Goal: Feedback & Contribution: Leave review/rating

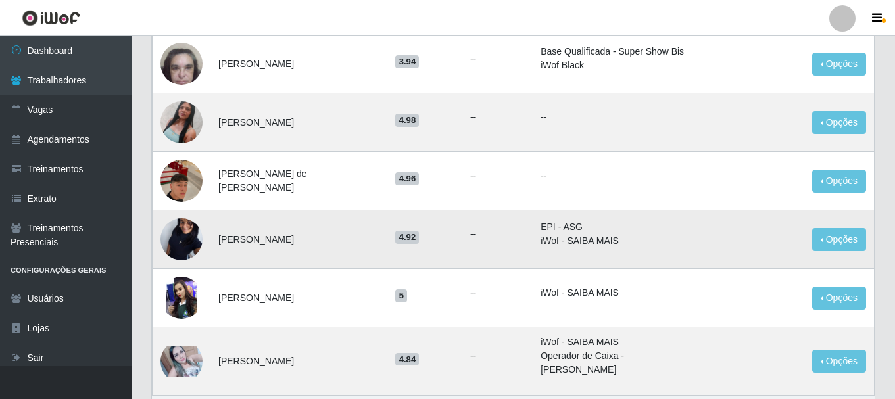
scroll to position [762, 0]
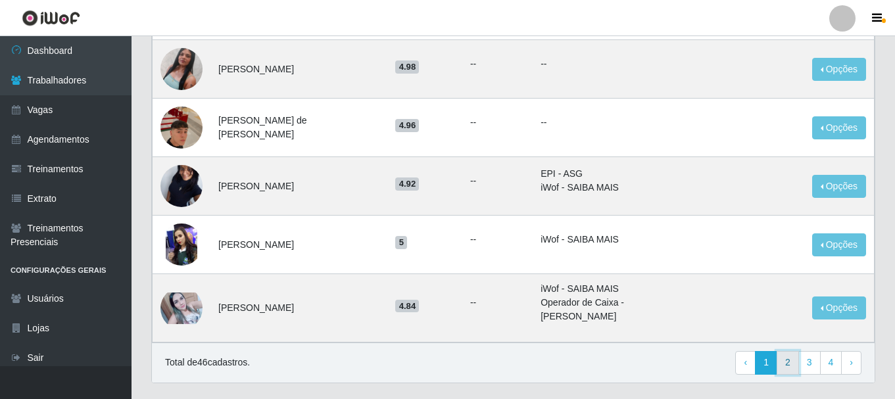
click at [790, 351] on link "2" at bounding box center [788, 363] width 22 height 24
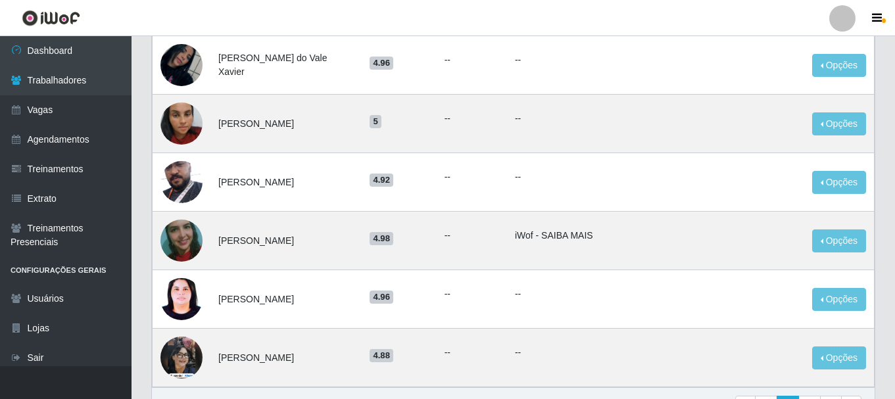
scroll to position [810, 0]
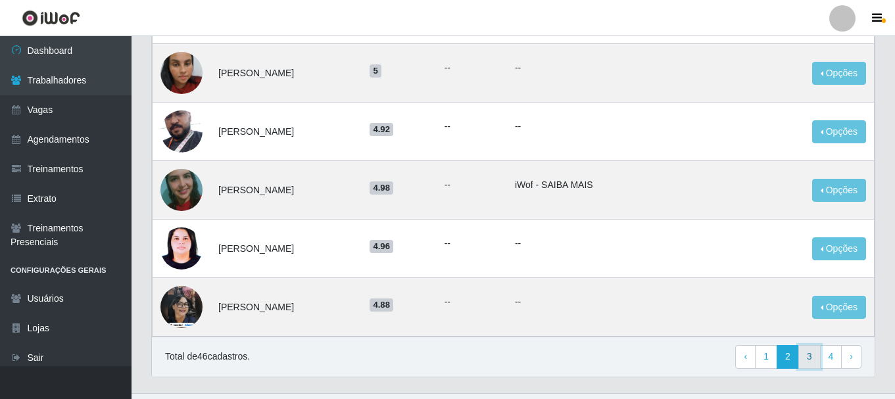
click at [812, 345] on link "3" at bounding box center [810, 357] width 22 height 24
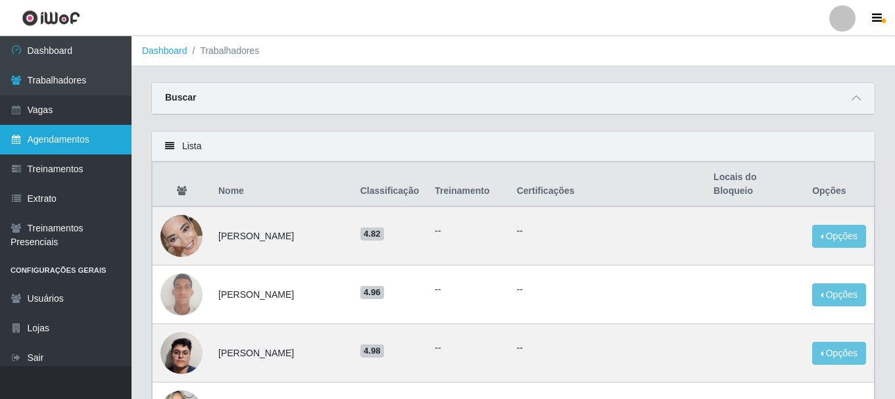
click at [60, 141] on link "Agendamentos" at bounding box center [66, 140] width 132 height 30
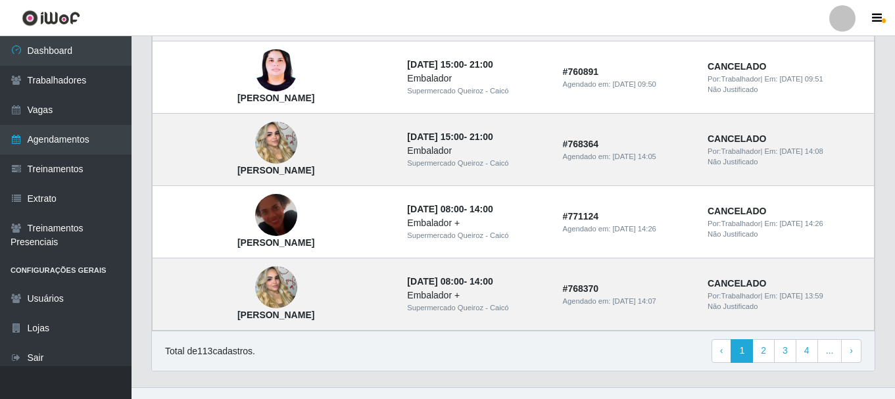
scroll to position [974, 0]
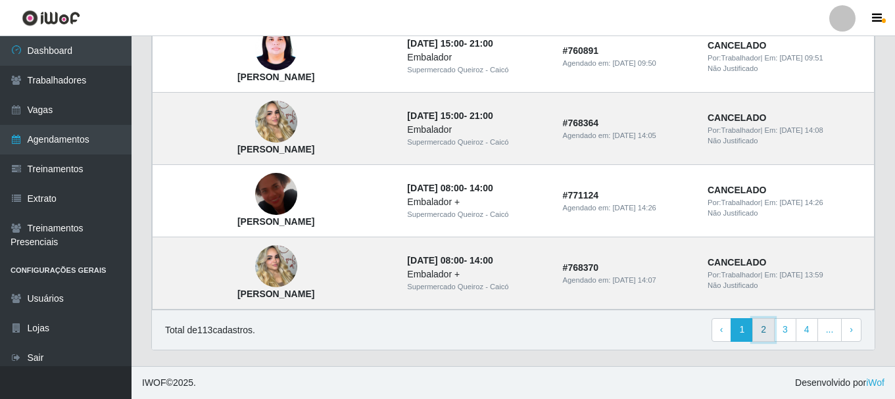
click at [764, 332] on link "2" at bounding box center [763, 330] width 22 height 24
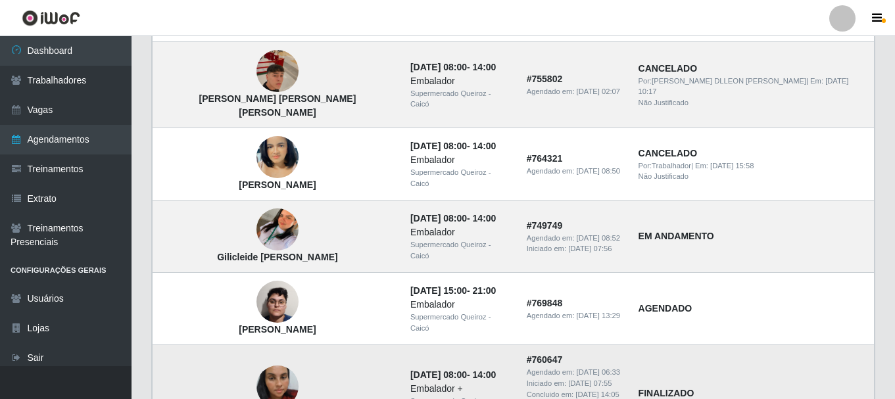
scroll to position [987, 0]
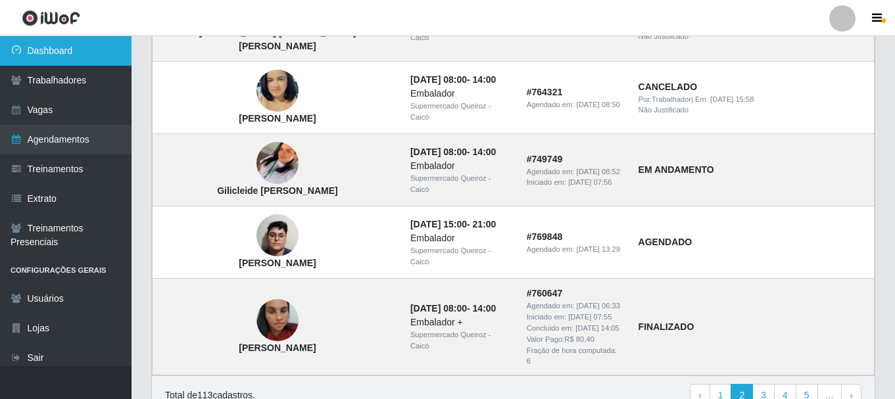
click at [79, 49] on link "Dashboard" at bounding box center [66, 51] width 132 height 30
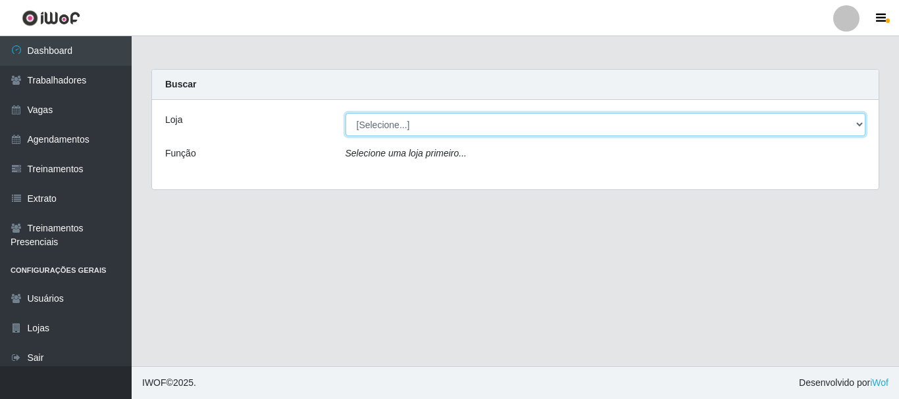
click at [425, 127] on select "[Selecione...] Supermercado Queiroz - Caicó" at bounding box center [605, 124] width 520 height 23
select select "512"
click at [345, 113] on select "[Selecione...] Supermercado Queiroz - Caicó" at bounding box center [605, 124] width 520 height 23
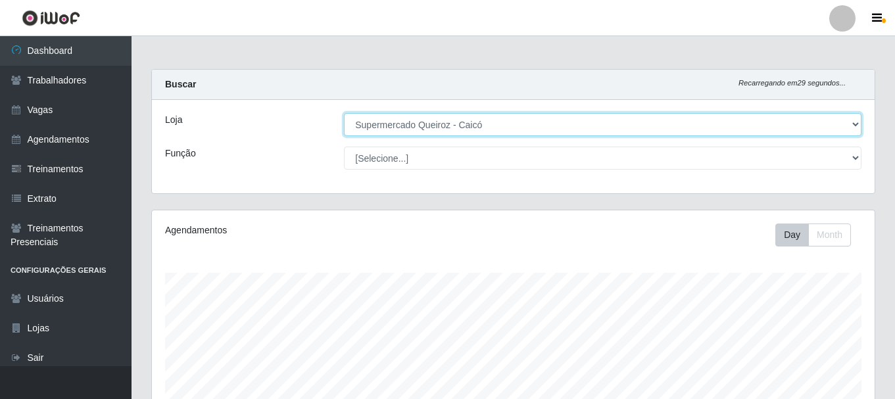
scroll to position [273, 723]
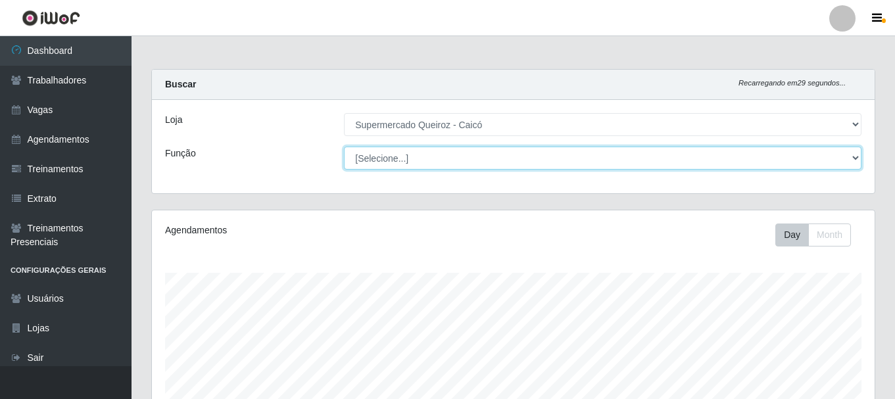
click at [410, 149] on select "[Selecione...] Embalador Embalador + Embalador ++" at bounding box center [603, 158] width 518 height 23
select select "1"
click at [344, 147] on select "[Selecione...] Embalador Embalador + Embalador ++" at bounding box center [603, 158] width 518 height 23
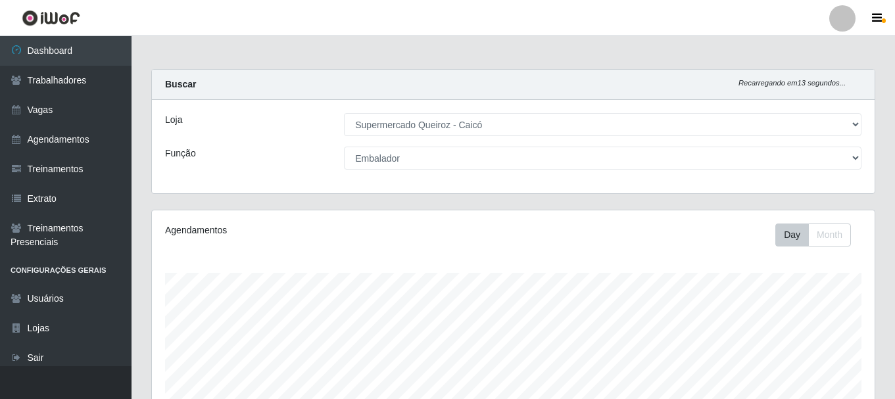
drag, startPoint x: 389, startPoint y: 176, endPoint x: 389, endPoint y: 262, distance: 85.5
click at [389, 260] on div "Carregando... Buscar Recarregando em 13 segundos... Loja [Selecione...] Superme…" at bounding box center [513, 367] width 724 height 596
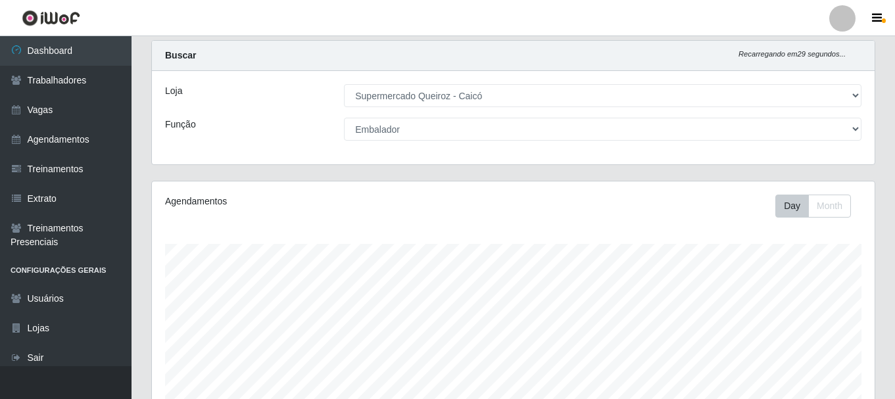
scroll to position [0, 0]
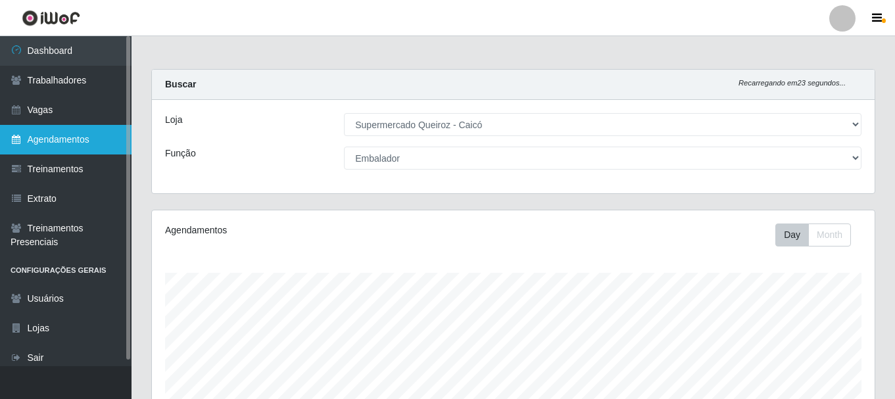
click at [58, 137] on link "Agendamentos" at bounding box center [66, 140] width 132 height 30
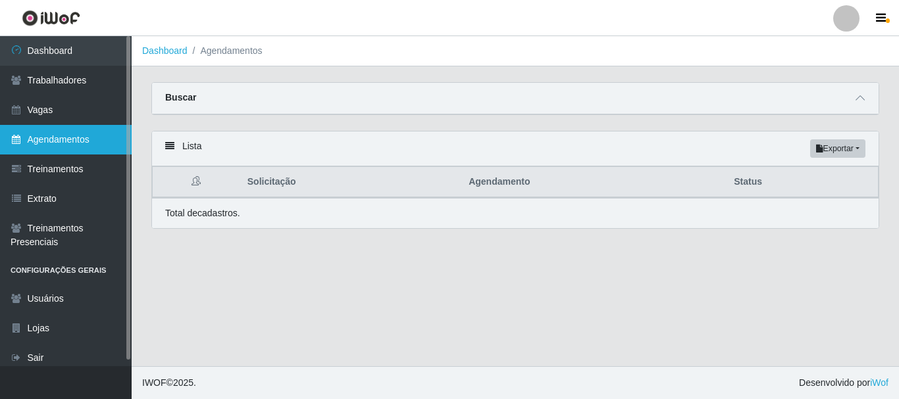
click at [58, 137] on link "Agendamentos" at bounding box center [66, 140] width 132 height 30
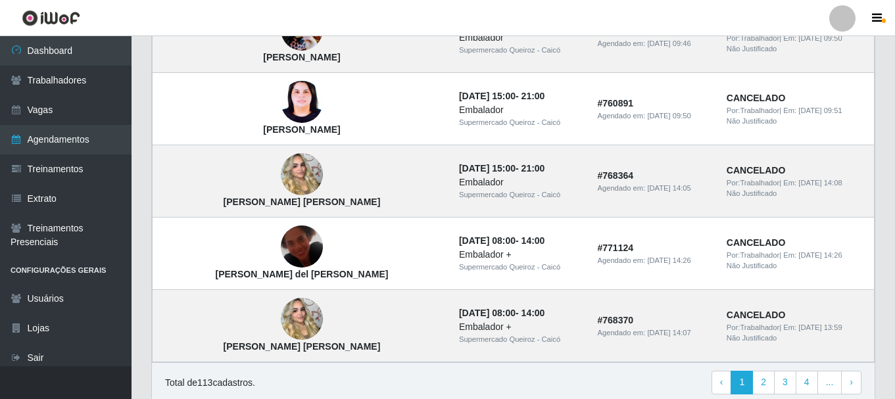
scroll to position [974, 0]
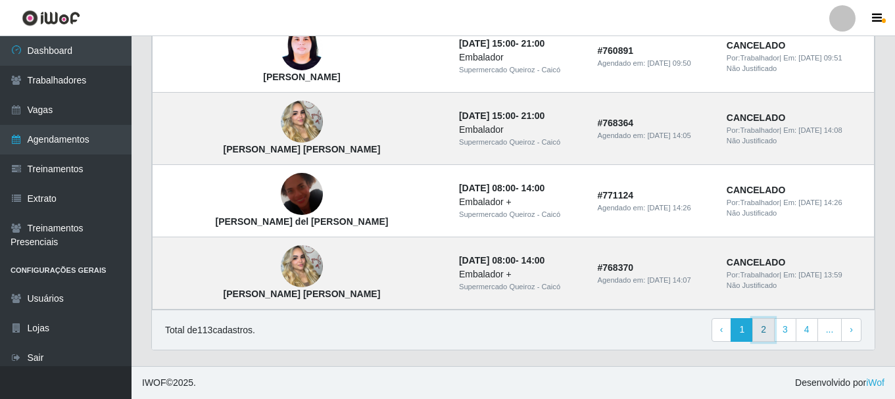
click at [768, 330] on link "2" at bounding box center [763, 330] width 22 height 24
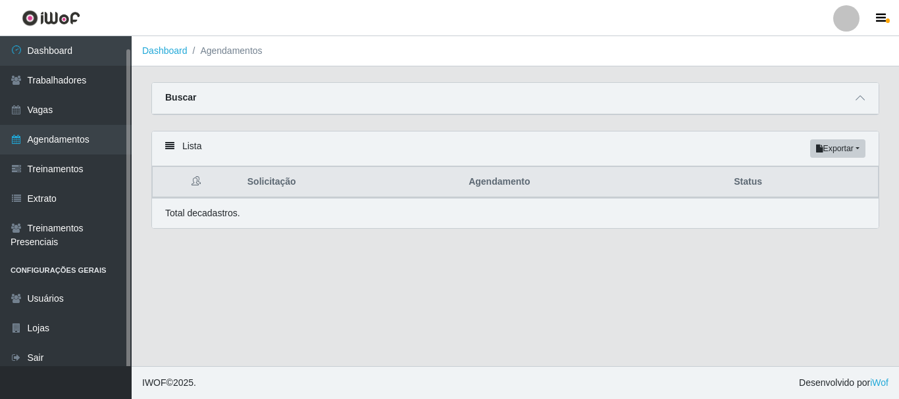
scroll to position [7, 0]
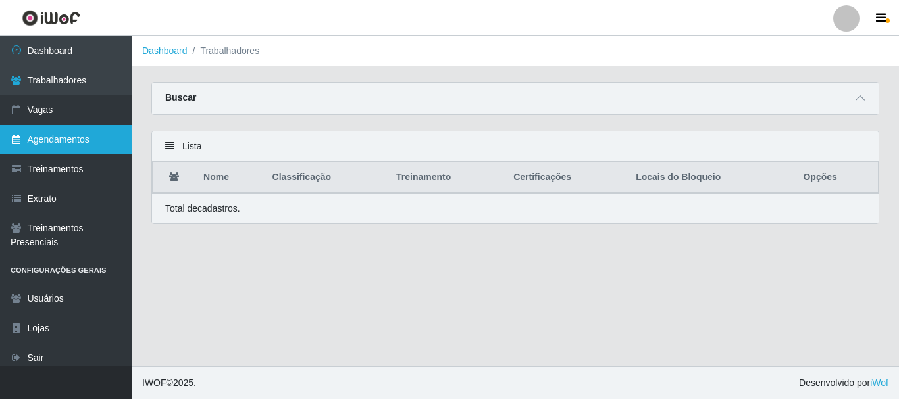
click at [32, 139] on link "Agendamentos" at bounding box center [66, 140] width 132 height 30
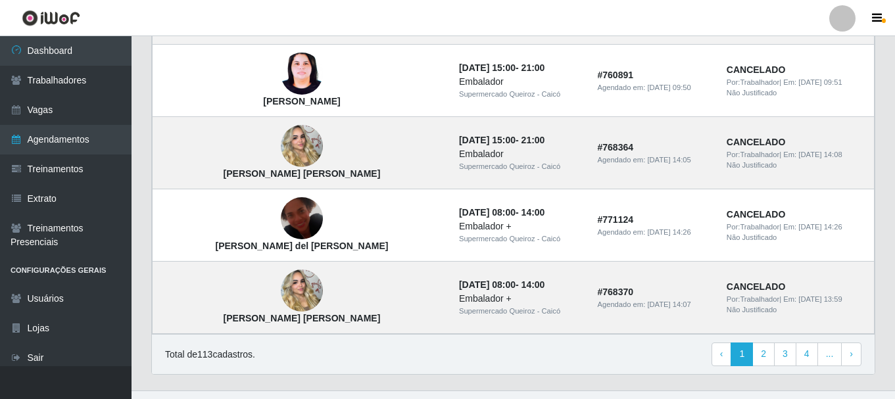
scroll to position [974, 0]
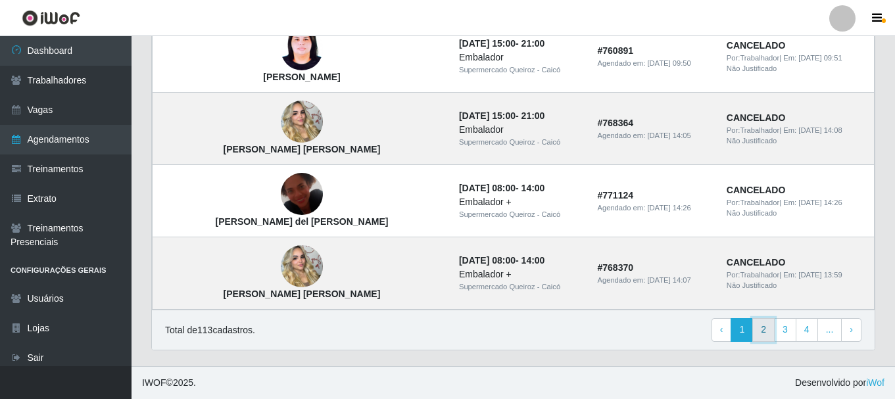
click at [762, 329] on link "2" at bounding box center [763, 330] width 22 height 24
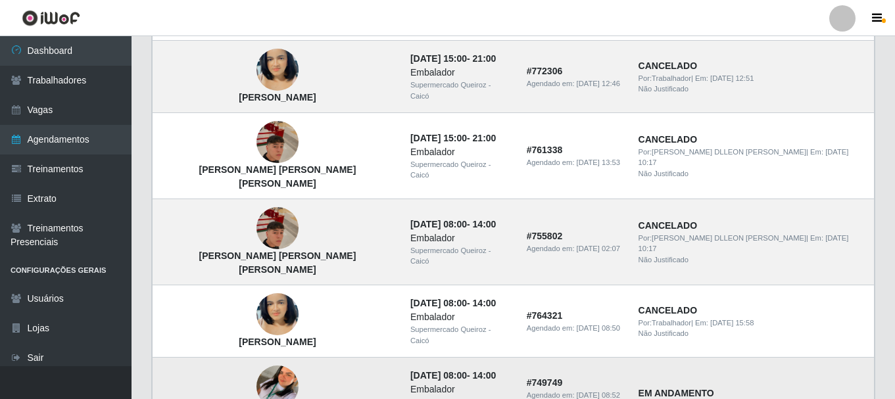
scroll to position [789, 0]
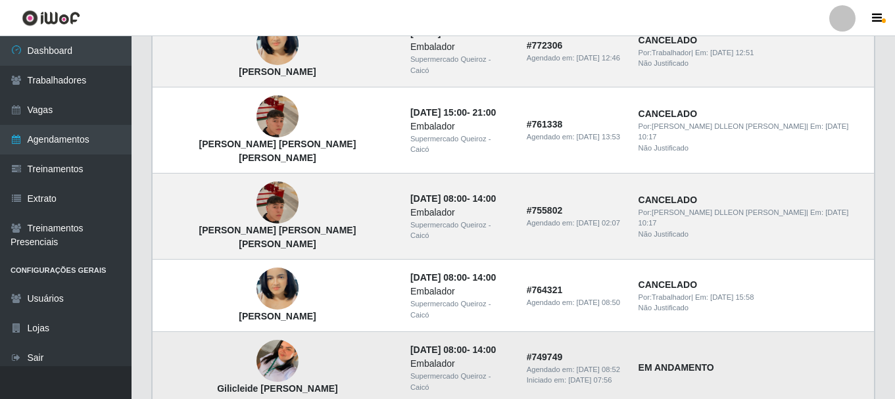
click at [679, 362] on strong "EM ANDAMENTO" at bounding box center [677, 367] width 76 height 11
click at [428, 345] on time "[DATE] 08:00" at bounding box center [438, 350] width 57 height 11
click at [257, 324] on img at bounding box center [278, 361] width 42 height 75
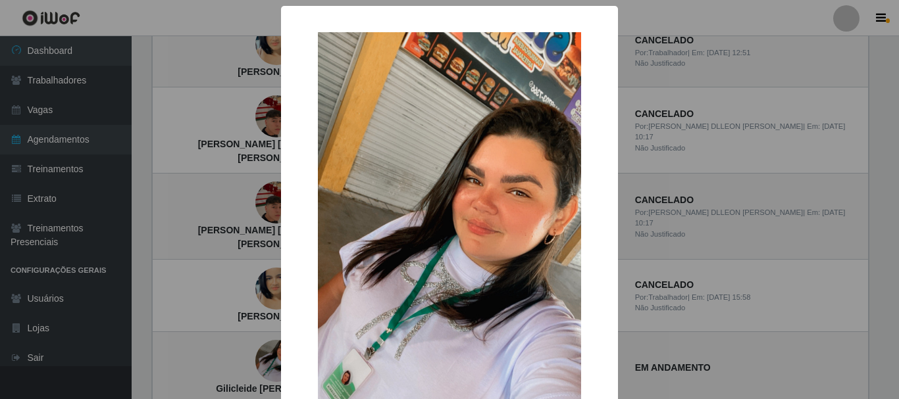
click at [249, 311] on div "× Gilicleide [PERSON_NAME] OK Cancel" at bounding box center [449, 199] width 899 height 399
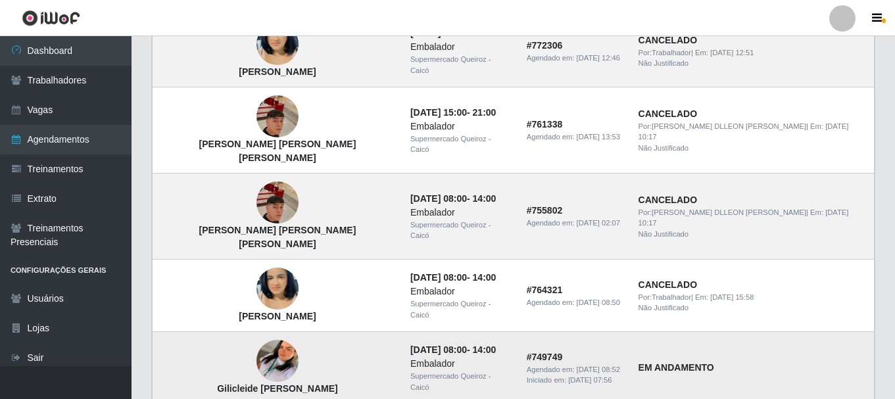
click at [696, 362] on strong "EM ANDAMENTO" at bounding box center [677, 367] width 76 height 11
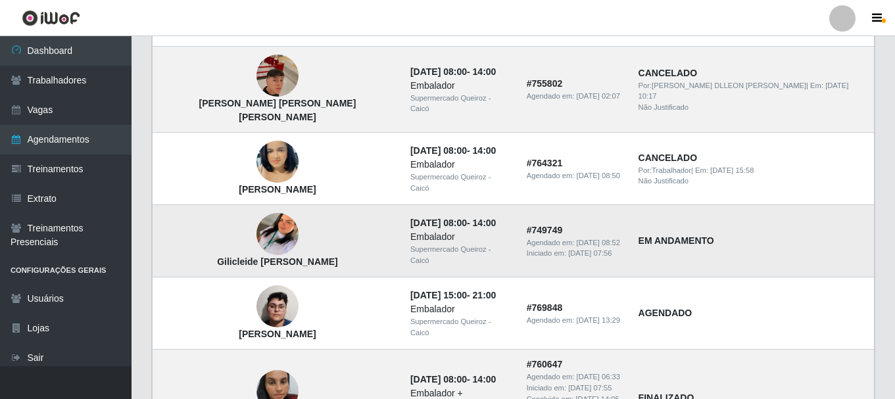
scroll to position [921, 0]
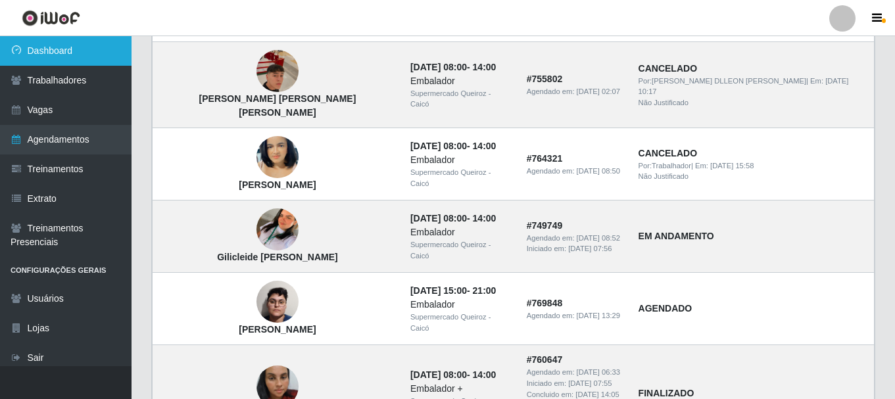
click at [77, 51] on link "Dashboard" at bounding box center [66, 51] width 132 height 30
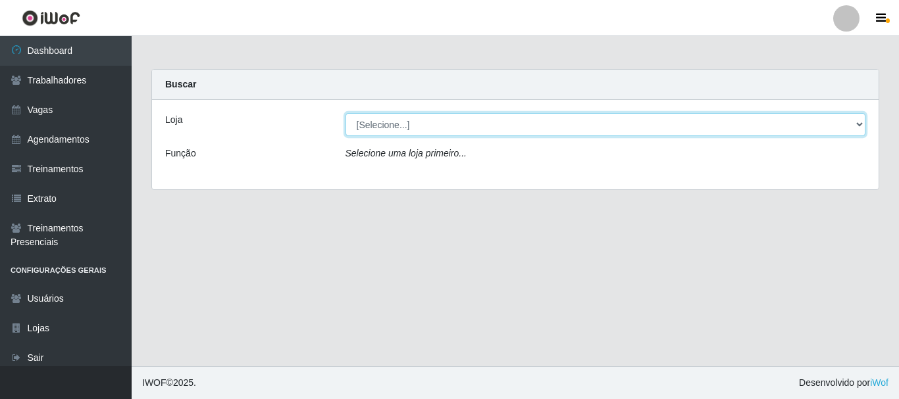
click at [410, 124] on select "[Selecione...] Supermercado Queiroz - Caicó" at bounding box center [605, 124] width 520 height 23
select select "512"
click at [345, 113] on select "[Selecione...] Supermercado Queiroz - Caicó" at bounding box center [605, 124] width 520 height 23
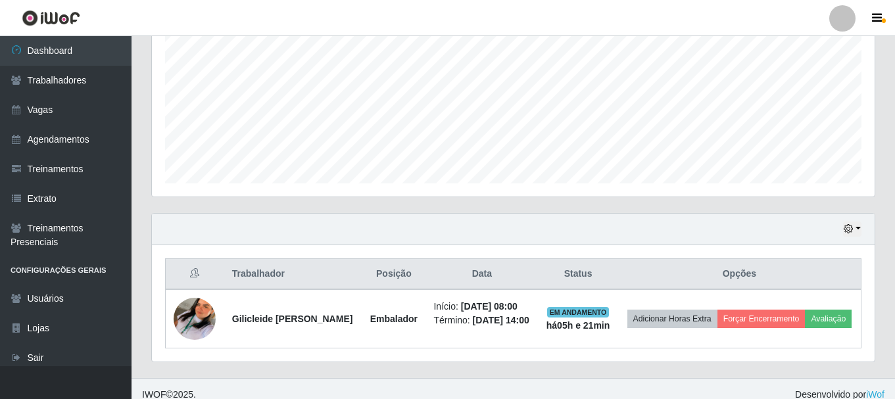
scroll to position [308, 0]
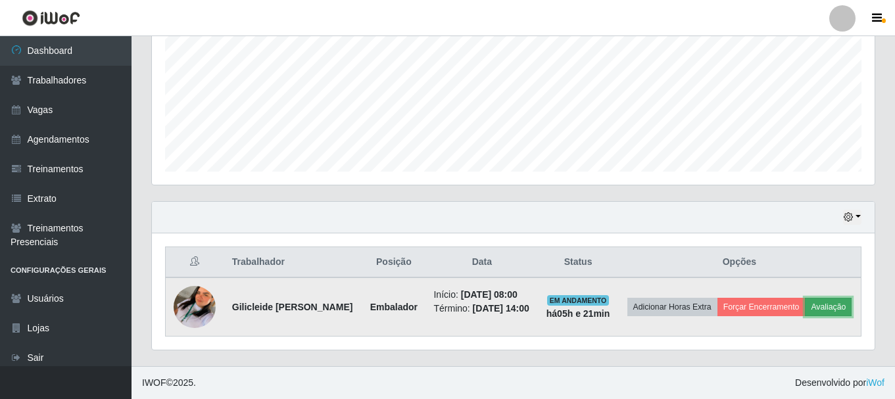
click at [805, 316] on button "Avaliação" at bounding box center [828, 307] width 47 height 18
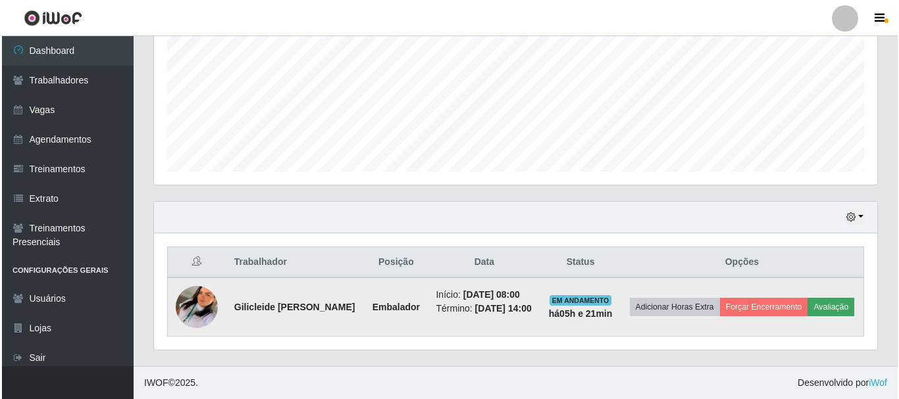
scroll to position [273, 716]
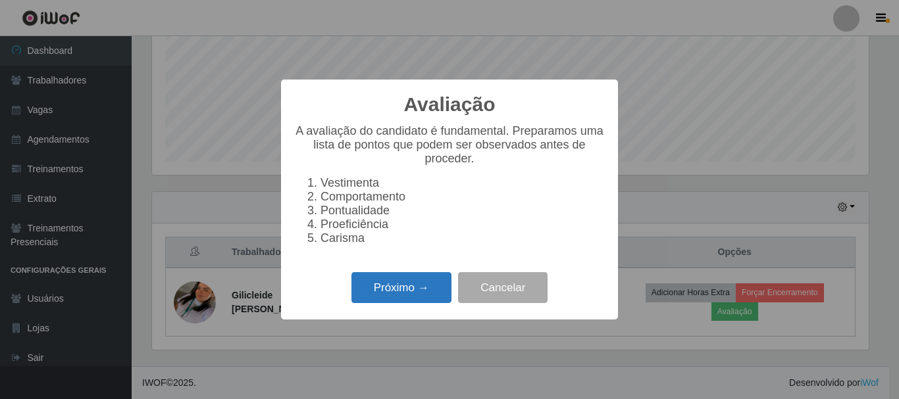
click at [387, 300] on button "Próximo →" at bounding box center [401, 287] width 100 height 31
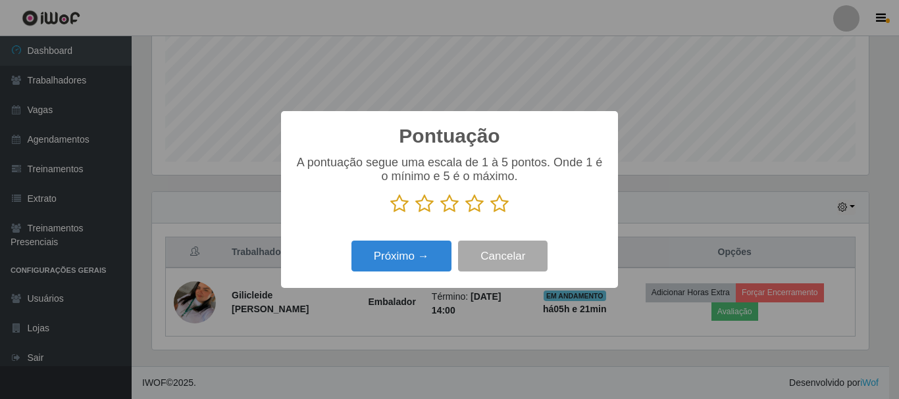
click at [500, 207] on icon at bounding box center [499, 204] width 18 height 20
click at [490, 214] on input "radio" at bounding box center [490, 214] width 0 height 0
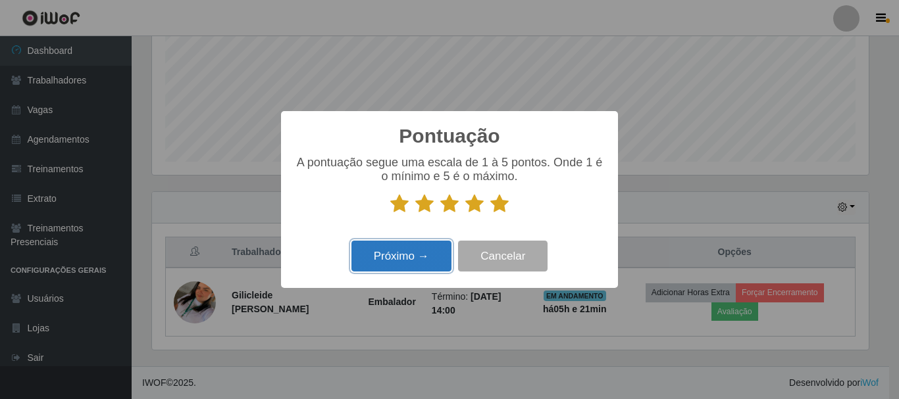
click at [416, 261] on button "Próximo →" at bounding box center [401, 256] width 100 height 31
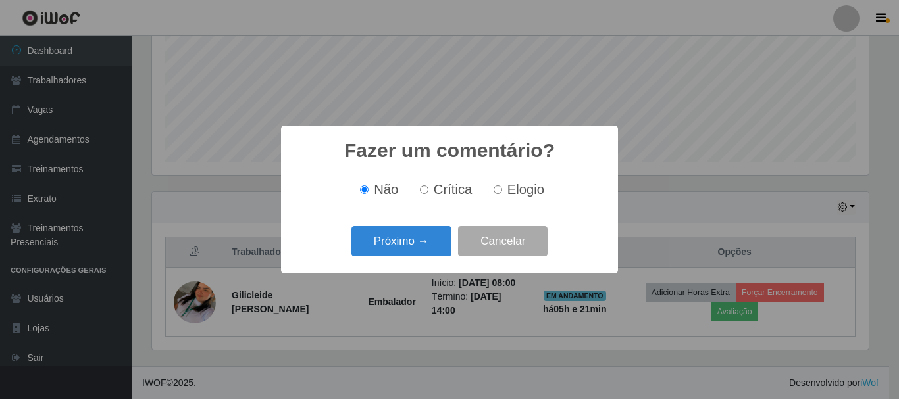
click at [496, 193] on input "Elogio" at bounding box center [497, 189] width 9 height 9
radio input "true"
click at [391, 241] on button "Próximo →" at bounding box center [401, 241] width 100 height 31
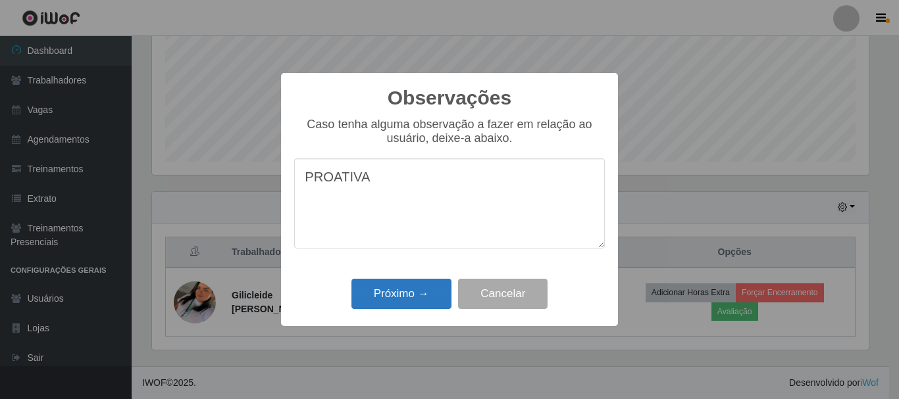
type textarea "PROATIVA"
click at [372, 293] on button "Próximo →" at bounding box center [401, 294] width 100 height 31
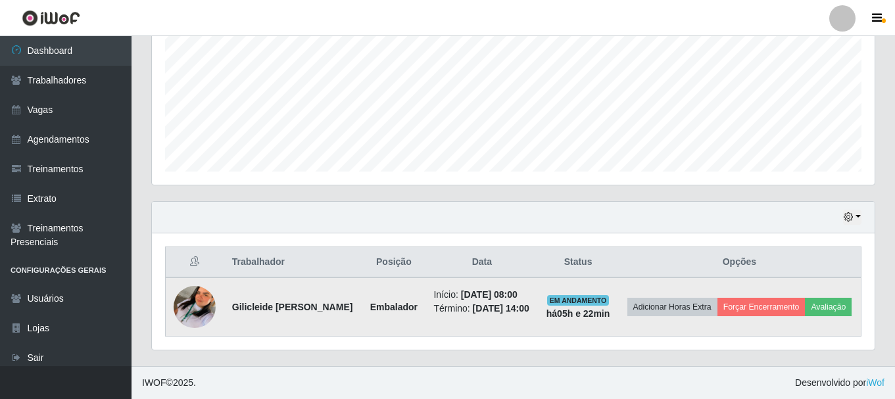
scroll to position [299, 0]
